Goal: Task Accomplishment & Management: Manage account settings

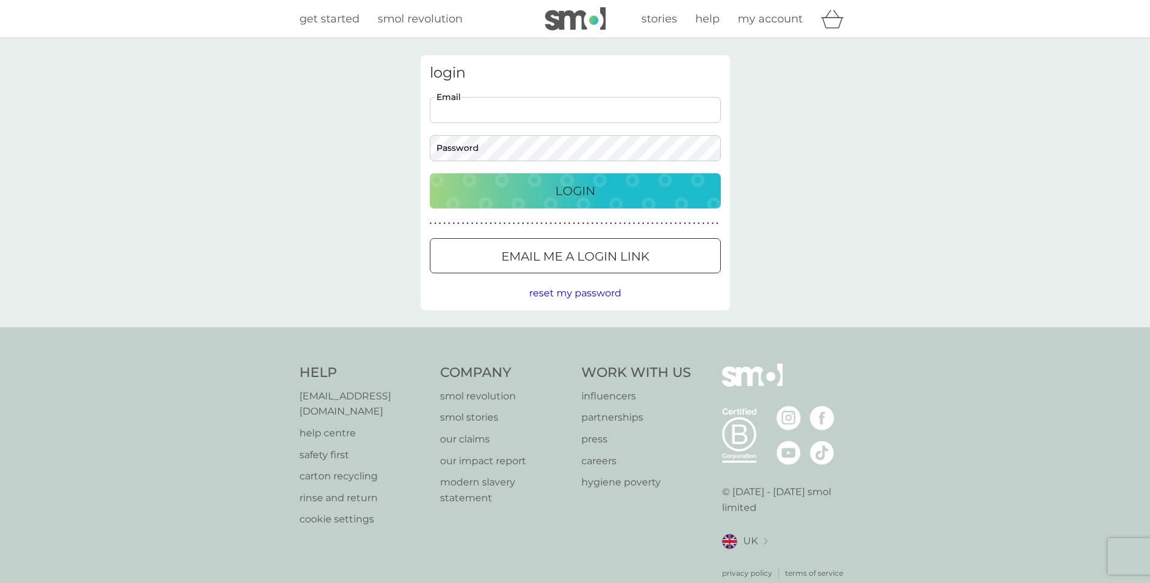
click at [473, 113] on input "Email" at bounding box center [575, 110] width 291 height 26
type input "cherylburgman77@gmail.com"
click at [582, 195] on p "Login" at bounding box center [575, 190] width 40 height 19
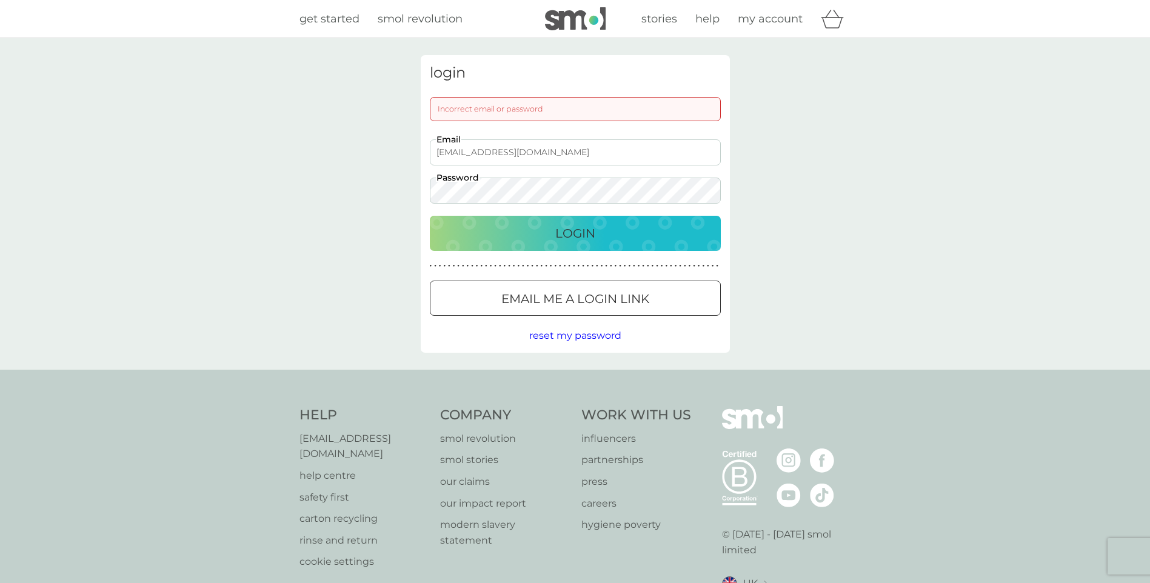
click at [605, 339] on span "reset my password" at bounding box center [575, 336] width 92 height 12
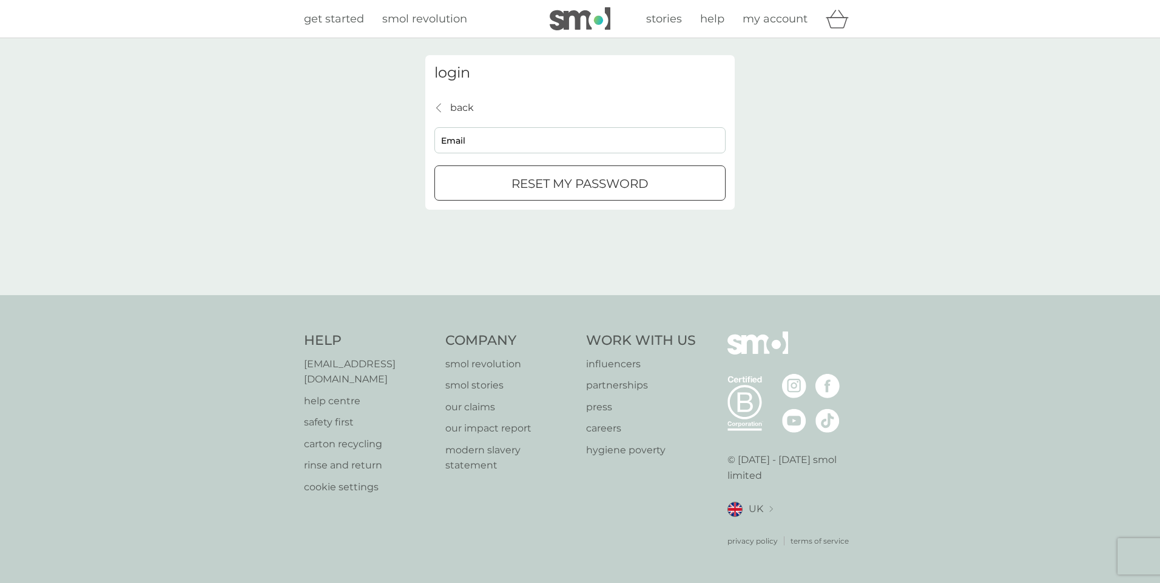
click at [542, 139] on input "Email" at bounding box center [579, 140] width 291 height 26
type input "cherylburgman77@gmail.com"
click at [580, 193] on p "reset my password" at bounding box center [579, 183] width 137 height 19
